Goal: Task Accomplishment & Management: Manage account settings

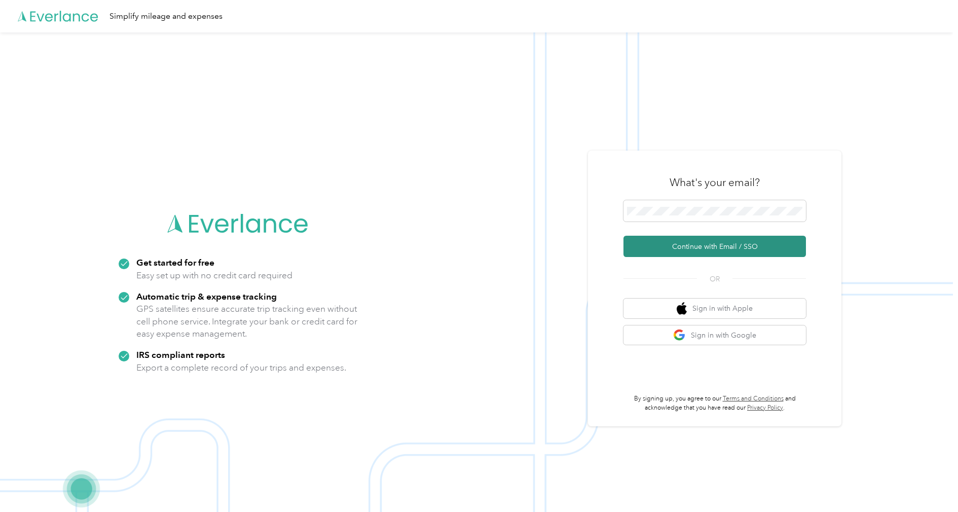
click at [705, 244] on button "Continue with Email / SSO" at bounding box center [715, 246] width 183 height 21
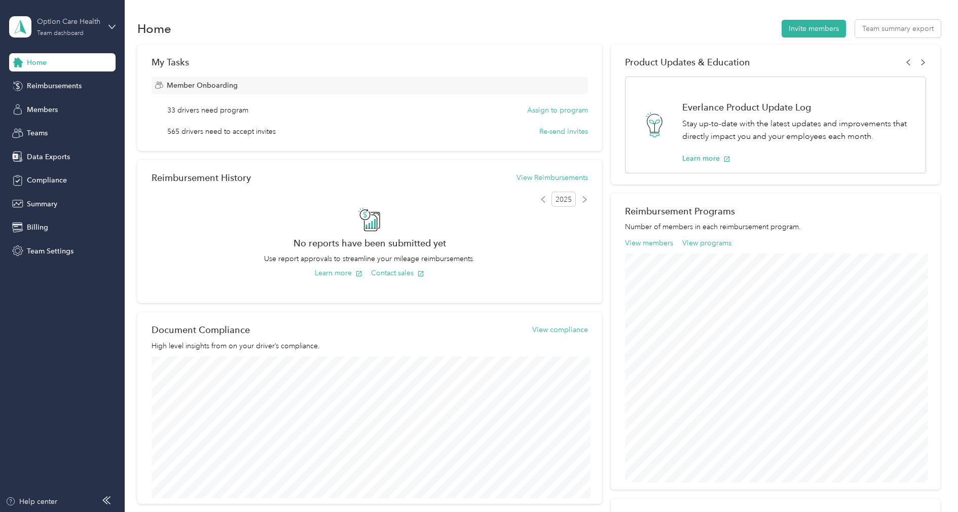
click at [80, 25] on div "Option Care Health" at bounding box center [68, 21] width 63 height 11
click at [54, 125] on div "Log out" at bounding box center [37, 129] width 39 height 11
